Goal: Task Accomplishment & Management: Manage account settings

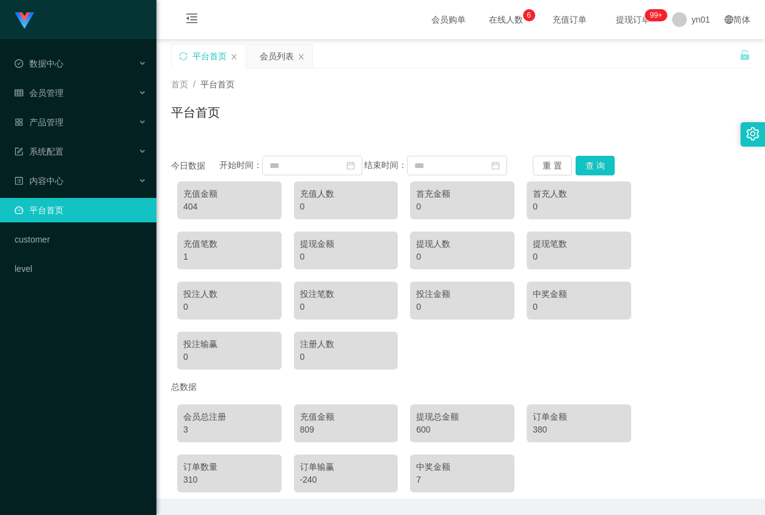
click at [92, 215] on link "平台首页" at bounding box center [81, 210] width 132 height 24
click at [75, 88] on div "会员管理" at bounding box center [78, 93] width 156 height 24
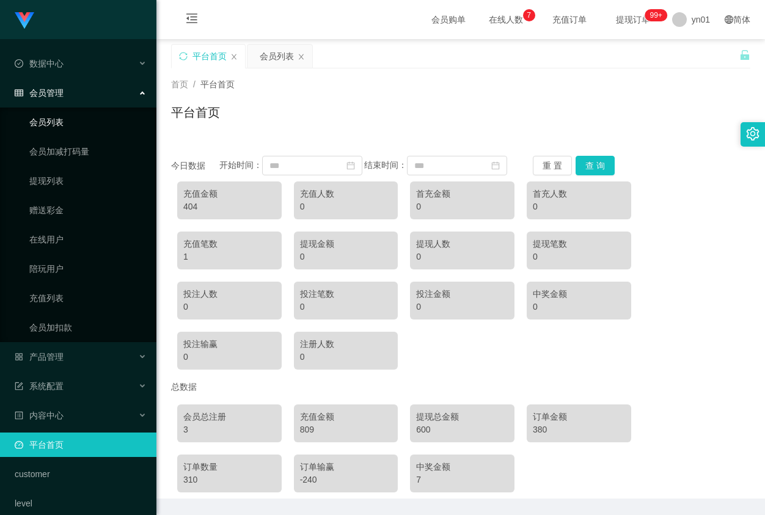
click at [82, 119] on link "会员列表" at bounding box center [87, 122] width 117 height 24
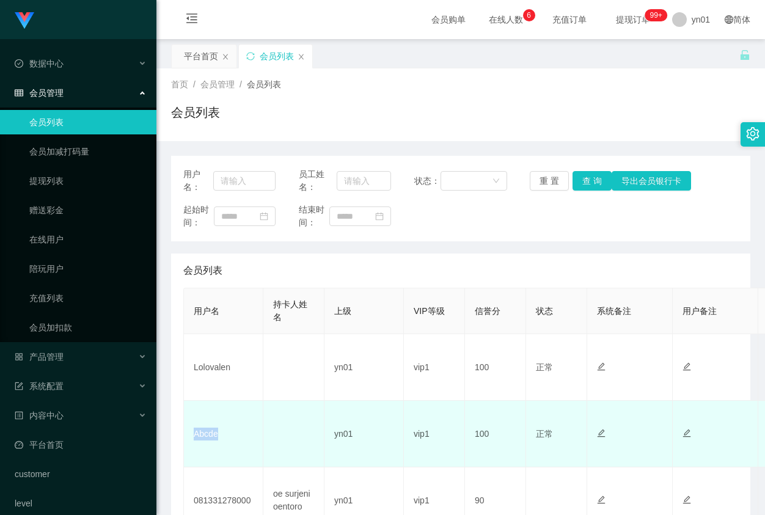
drag, startPoint x: 222, startPoint y: 438, endPoint x: 190, endPoint y: 438, distance: 32.4
click at [190, 438] on td "Abcde" at bounding box center [223, 434] width 79 height 67
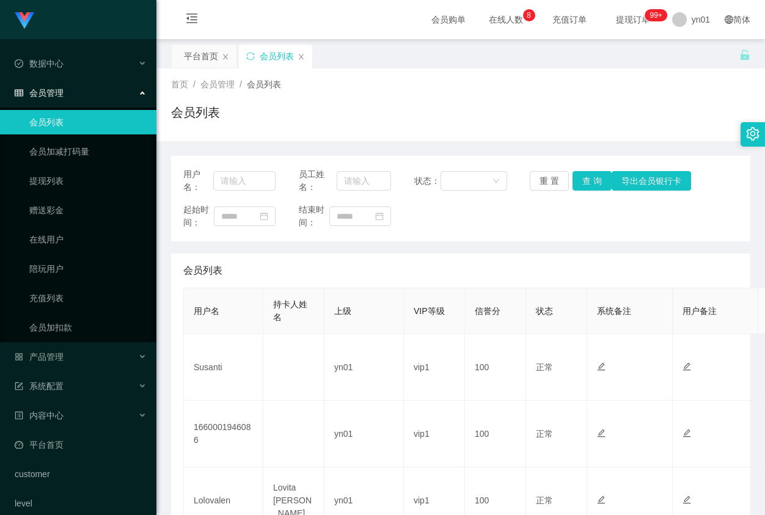
scroll to position [61, 0]
